Goal: Information Seeking & Learning: Find specific fact

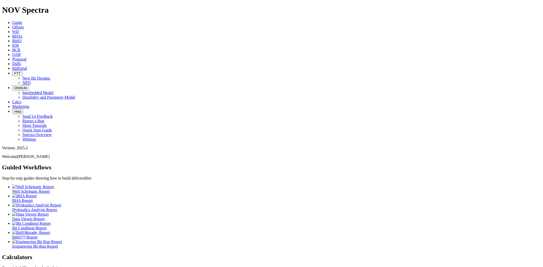
click at [21, 62] on link "Dulls" at bounding box center [16, 64] width 9 height 4
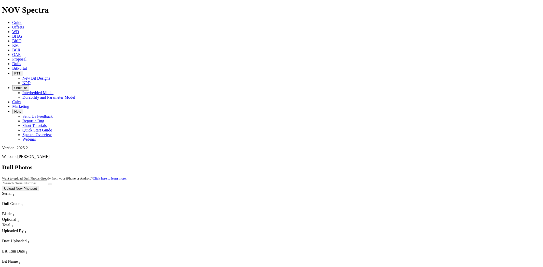
click at [47, 181] on input "text" at bounding box center [24, 183] width 45 height 5
click at [48, 184] on button "submit" at bounding box center [50, 185] width 4 height 2
drag, startPoint x: 448, startPoint y: 22, endPoint x: 407, endPoint y: 21, distance: 41.7
click at [407, 164] on div "Dull Photos Want to upload Dull Photos directly from your iPhone or Android? Cl…" at bounding box center [271, 177] width 539 height 27
click at [50, 184] on icon "submit" at bounding box center [50, 184] width 0 height 0
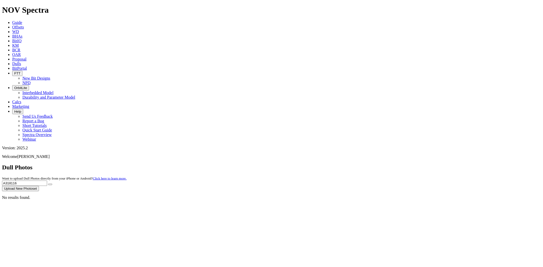
click at [52, 184] on button "submit" at bounding box center [50, 185] width 4 height 2
click at [47, 181] on input "A318116" at bounding box center [24, 183] width 45 height 5
click at [52, 184] on button "submit" at bounding box center [50, 185] width 4 height 2
drag, startPoint x: 440, startPoint y: 25, endPoint x: 414, endPoint y: 26, distance: 25.5
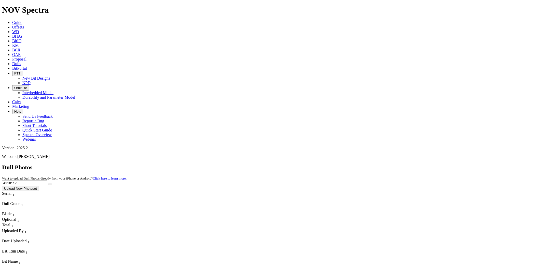
click at [414, 164] on div "Dull Photos Want to upload Dull Photos directly from your iPhone or Android? Cl…" at bounding box center [271, 177] width 539 height 27
click at [48, 184] on button "submit" at bounding box center [50, 185] width 4 height 2
drag, startPoint x: 436, startPoint y: 22, endPoint x: 398, endPoint y: 23, distance: 38.2
click at [398, 164] on div "Dull Photos Want to upload Dull Photos directly from your iPhone or Android? Cl…" at bounding box center [271, 177] width 539 height 27
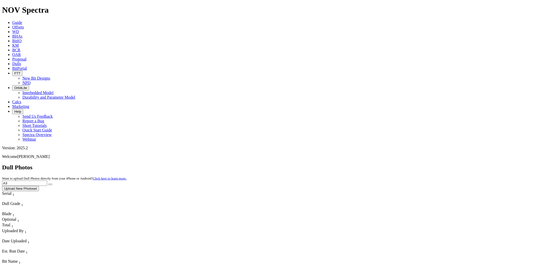
type input "A"
click at [48, 184] on button "submit" at bounding box center [50, 185] width 4 height 2
drag, startPoint x: 438, startPoint y: 22, endPoint x: 400, endPoint y: 25, distance: 38.6
click at [400, 164] on div "Dull Photos Want to upload Dull Photos directly from your iPhone or Android? Cl…" at bounding box center [271, 177] width 539 height 27
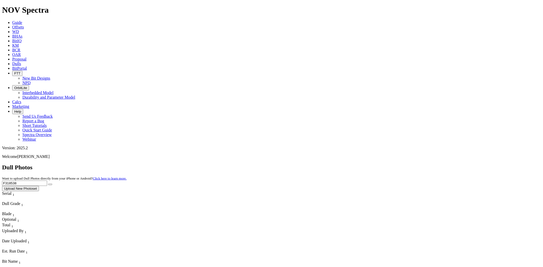
click at [48, 184] on button "submit" at bounding box center [50, 185] width 4 height 2
drag, startPoint x: 441, startPoint y: 23, endPoint x: 408, endPoint y: 22, distance: 32.3
click at [408, 164] on div "Dull Photos Want to upload Dull Photos directly from your iPhone or Android? Cl…" at bounding box center [271, 177] width 539 height 27
click at [48, 184] on button "submit" at bounding box center [50, 185] width 4 height 2
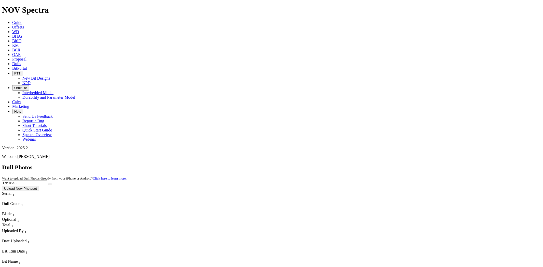
drag, startPoint x: 443, startPoint y: 24, endPoint x: 401, endPoint y: 28, distance: 42.2
click at [401, 164] on div "Dull Photos Want to upload Dull Photos directly from your iPhone or Android? Cl…" at bounding box center [271, 177] width 539 height 27
click at [48, 184] on button "submit" at bounding box center [50, 185] width 4 height 2
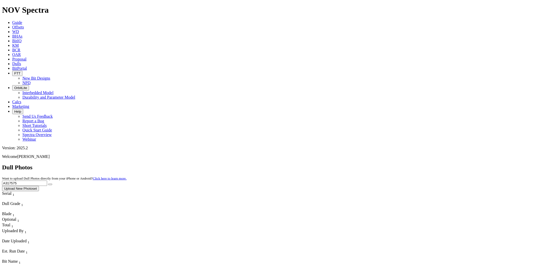
drag, startPoint x: 427, startPoint y: 22, endPoint x: 404, endPoint y: 23, distance: 23.2
click at [404, 164] on div "Dull Photos Want to upload Dull Photos directly from your iPhone or Android? Cl…" at bounding box center [271, 177] width 539 height 27
click at [48, 184] on button "submit" at bounding box center [50, 185] width 4 height 2
drag, startPoint x: 465, startPoint y: 19, endPoint x: 401, endPoint y: 23, distance: 64.0
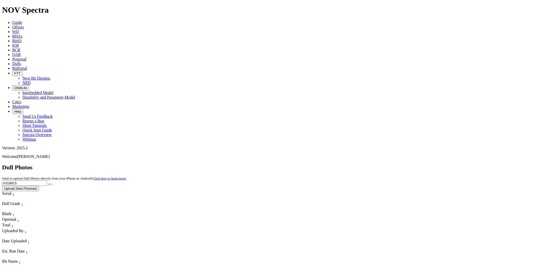
click at [401, 164] on div "Dull Photos Want to upload Dull Photos directly from your iPhone or Android? Cl…" at bounding box center [271, 177] width 539 height 27
click at [48, 184] on button "submit" at bounding box center [50, 185] width 4 height 2
drag, startPoint x: 444, startPoint y: 24, endPoint x: 378, endPoint y: 25, distance: 65.9
click at [378, 164] on div "Dull Photos Want to upload Dull Photos directly from your iPhone or Android? Cl…" at bounding box center [271, 177] width 539 height 27
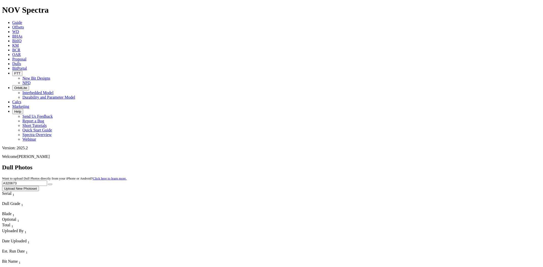
click at [48, 184] on button "submit" at bounding box center [50, 185] width 4 height 2
drag, startPoint x: 441, startPoint y: 21, endPoint x: 411, endPoint y: 24, distance: 30.2
click at [408, 164] on div "Dull Photos Want to upload Dull Photos directly from your iPhone or Android? Cl…" at bounding box center [271, 177] width 539 height 27
click at [48, 184] on button "submit" at bounding box center [50, 185] width 4 height 2
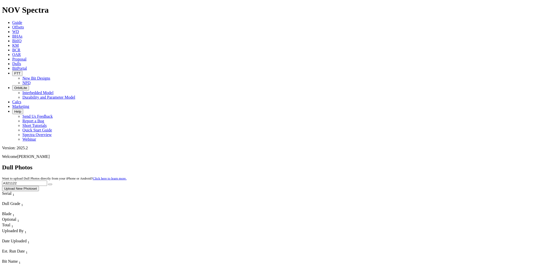
drag, startPoint x: 441, startPoint y: 22, endPoint x: 405, endPoint y: 24, distance: 36.2
click at [405, 164] on div "Dull Photos Want to upload Dull Photos directly from your iPhone or Android? Cl…" at bounding box center [271, 177] width 539 height 27
click at [48, 184] on button "submit" at bounding box center [50, 185] width 4 height 2
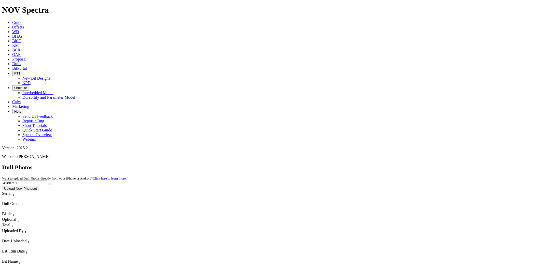
drag, startPoint x: 415, startPoint y: 25, endPoint x: 389, endPoint y: 24, distance: 25.5
click at [393, 164] on div "Dull Photos Want to upload Dull Photos directly from your iPhone or Android? Cl…" at bounding box center [271, 177] width 539 height 27
click at [48, 184] on button "submit" at bounding box center [50, 185] width 4 height 2
drag, startPoint x: 441, startPoint y: 24, endPoint x: 400, endPoint y: 22, distance: 40.5
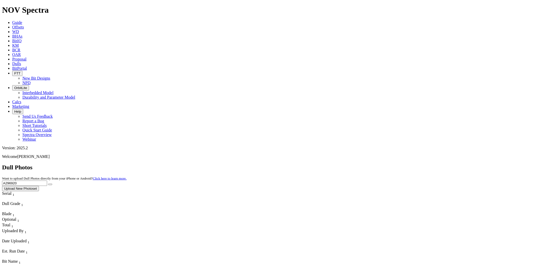
click at [400, 164] on div "Dull Photos Want to upload Dull Photos directly from your iPhone or Android? Cl…" at bounding box center [271, 177] width 539 height 27
click at [48, 184] on button "submit" at bounding box center [50, 185] width 4 height 2
drag, startPoint x: 446, startPoint y: 25, endPoint x: 407, endPoint y: 29, distance: 39.6
click at [406, 164] on div "Dull Photos Want to upload Dull Photos directly from your iPhone or Android? Cl…" at bounding box center [271, 177] width 539 height 27
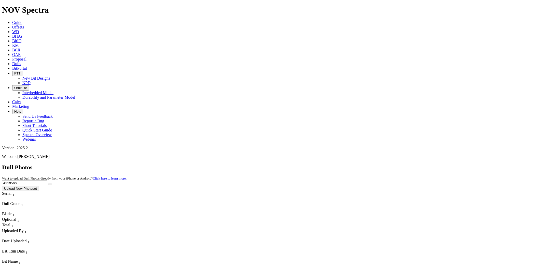
click at [48, 184] on button "submit" at bounding box center [50, 185] width 4 height 2
click at [47, 181] on input "A319566" at bounding box center [24, 183] width 45 height 5
click at [48, 184] on button "submit" at bounding box center [50, 185] width 4 height 2
drag, startPoint x: 429, startPoint y: 23, endPoint x: 423, endPoint y: 21, distance: 6.2
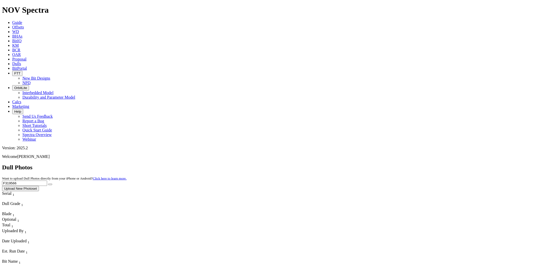
click at [407, 164] on div "Dull Photos Want to upload Dull Photos directly from your iPhone or Android? Cl…" at bounding box center [271, 177] width 539 height 27
click at [48, 184] on button "submit" at bounding box center [50, 185] width 4 height 2
drag, startPoint x: 468, startPoint y: 21, endPoint x: 383, endPoint y: 23, distance: 84.5
click at [372, 164] on div "Dull Photos Want to upload Dull Photos directly from your iPhone or Android? Cl…" at bounding box center [271, 177] width 539 height 27
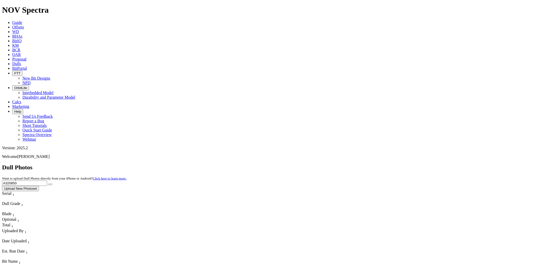
click at [48, 184] on button "submit" at bounding box center [50, 185] width 4 height 2
drag, startPoint x: 445, startPoint y: 22, endPoint x: 393, endPoint y: 23, distance: 51.4
click at [389, 164] on div "Dull Photos Want to upload Dull Photos directly from your iPhone or Android? Cl…" at bounding box center [271, 177] width 539 height 27
type input "A293254"
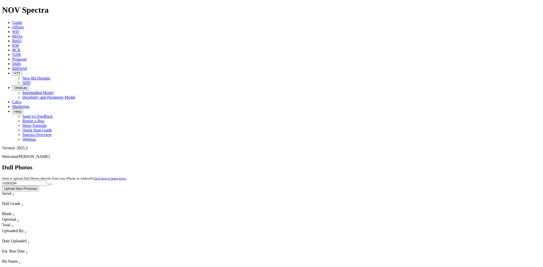
click at [48, 184] on button "submit" at bounding box center [50, 185] width 4 height 2
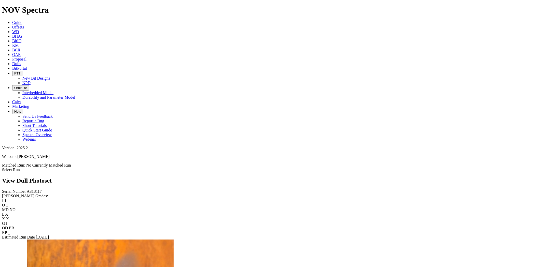
scroll to position [565, 0]
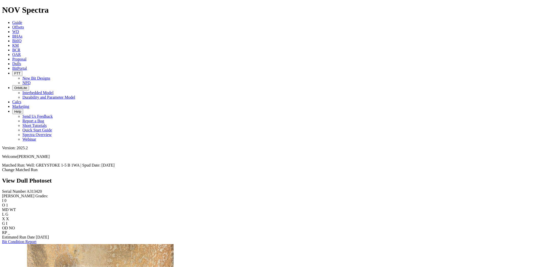
scroll to position [396, 0]
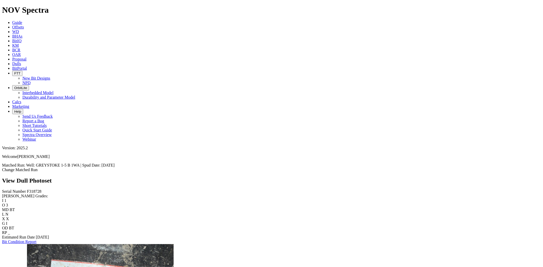
scroll to position [650, 0]
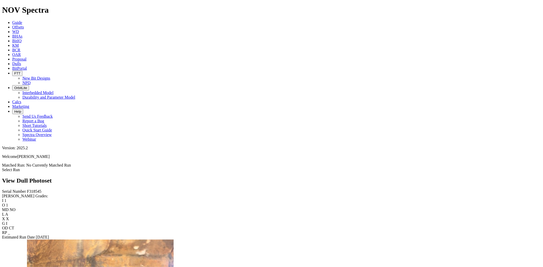
scroll to position [537, 0]
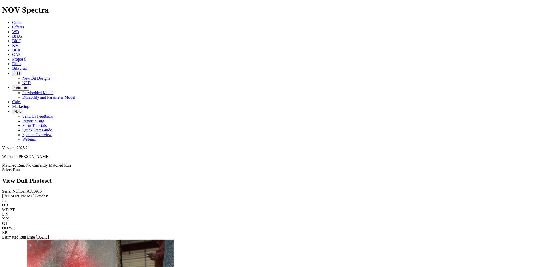
scroll to position [141, 0]
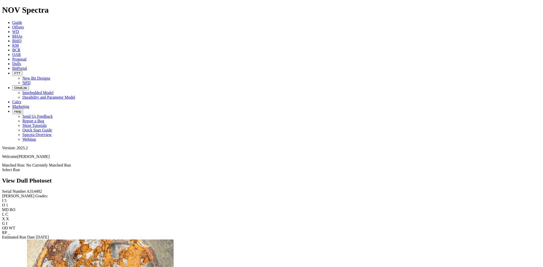
scroll to position [424, 0]
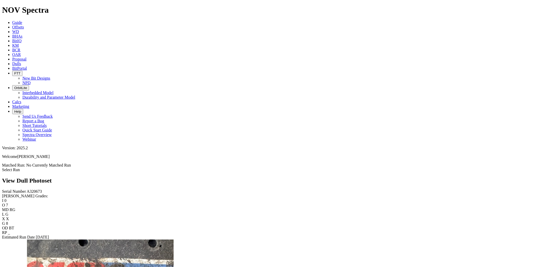
scroll to position [367, 0]
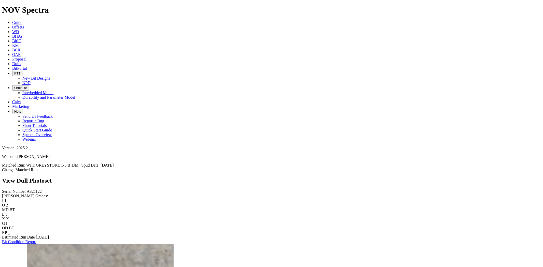
scroll to position [537, 0]
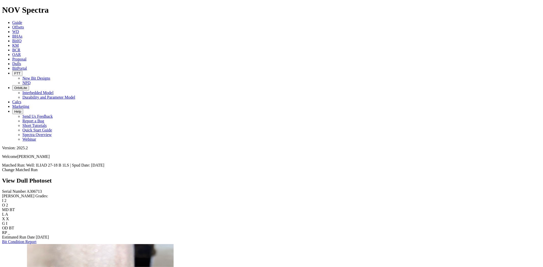
scroll to position [537, 0]
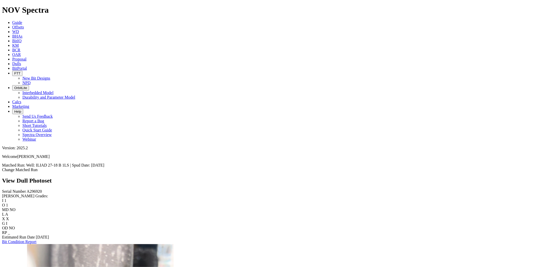
scroll to position [848, 0]
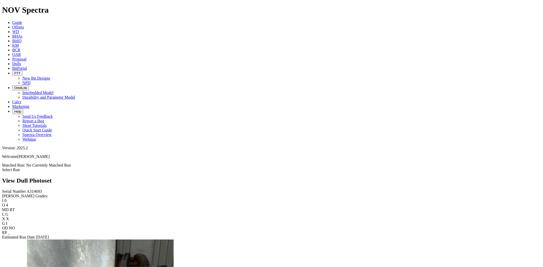
scroll to position [424, 0]
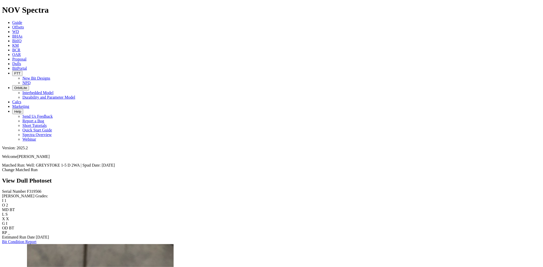
scroll to position [537, 0]
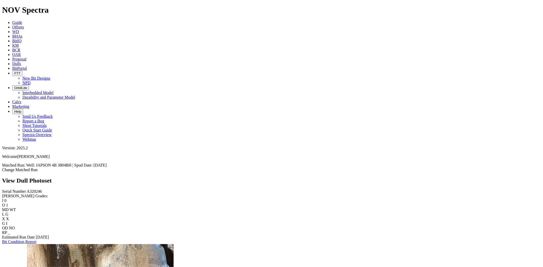
scroll to position [650, 0]
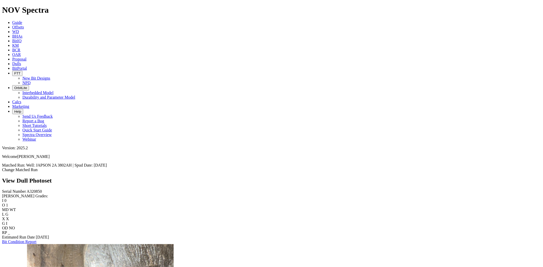
scroll to position [650, 0]
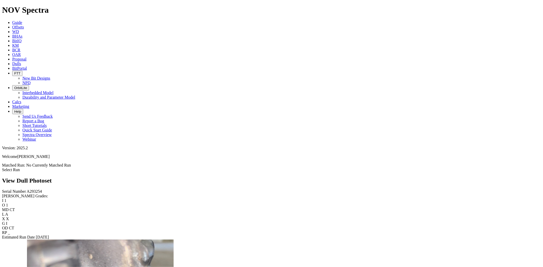
scroll to position [848, 0]
